Goal: Task Accomplishment & Management: Use online tool/utility

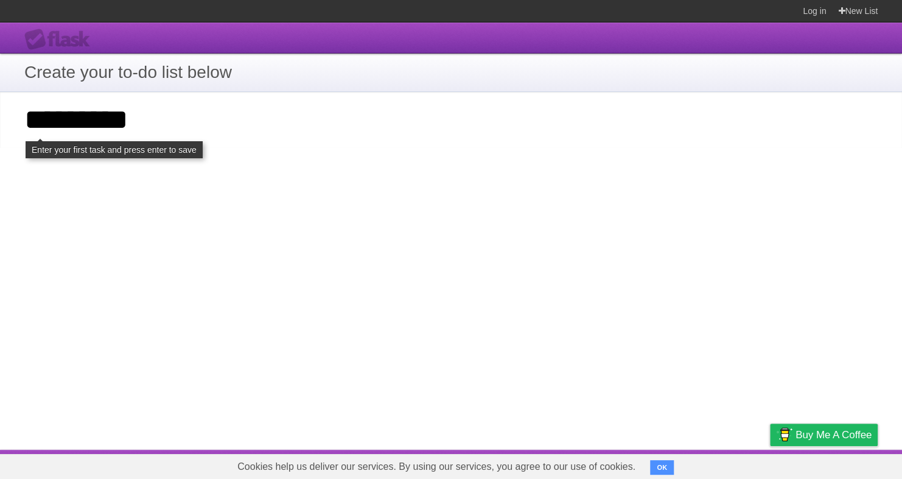
type input "*********"
click input "**********" at bounding box center [0, 0] width 0 height 0
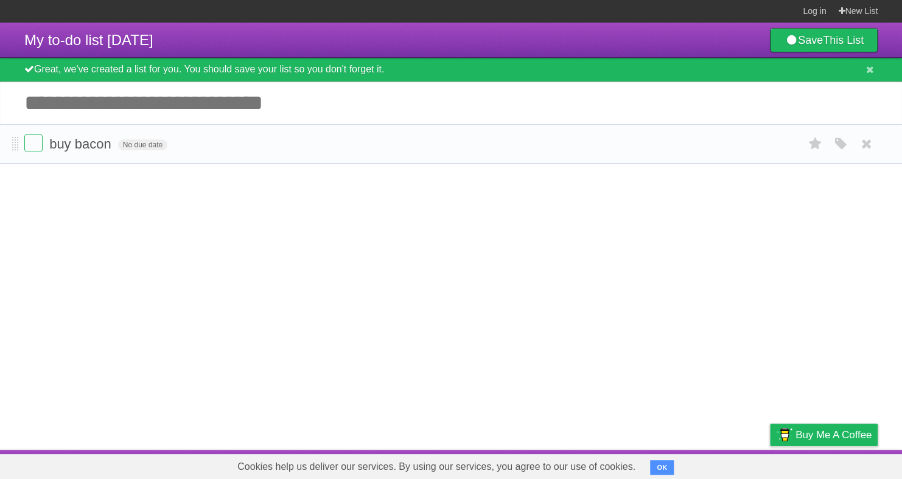
click at [21, 142] on li "buy bacon No due date White Red Blue Green Purple Orange" at bounding box center [451, 144] width 902 height 40
click at [29, 142] on label at bounding box center [33, 143] width 18 height 18
